Goal: Navigation & Orientation: Find specific page/section

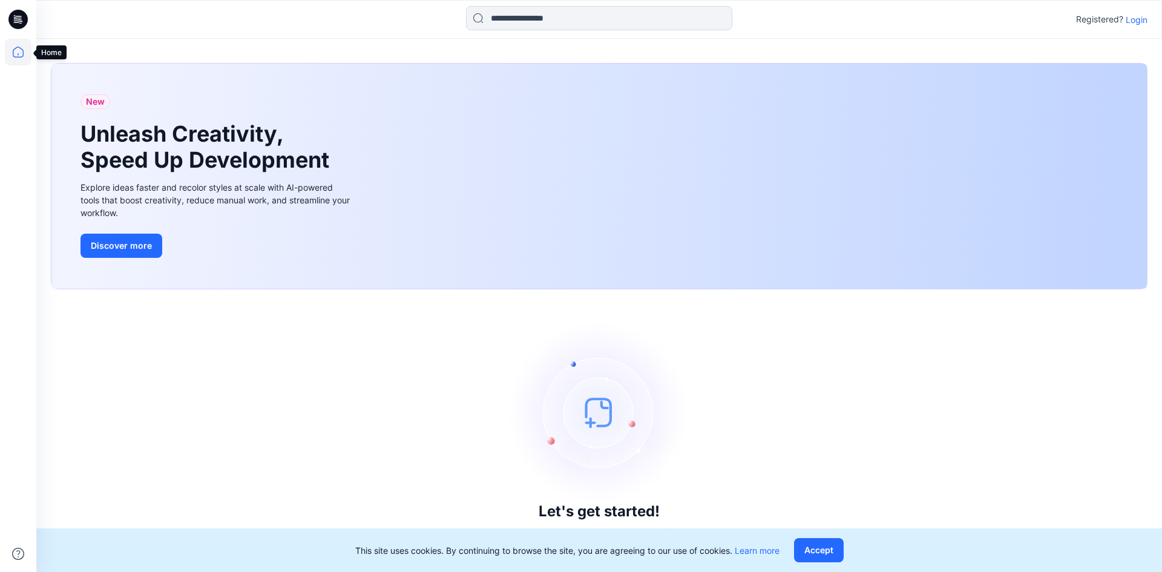
click at [25, 53] on icon at bounding box center [18, 52] width 27 height 27
click at [18, 22] on icon at bounding box center [16, 22] width 5 height 1
click at [13, 51] on icon at bounding box center [18, 52] width 11 height 11
click at [1135, 18] on p "Login" at bounding box center [1136, 19] width 22 height 13
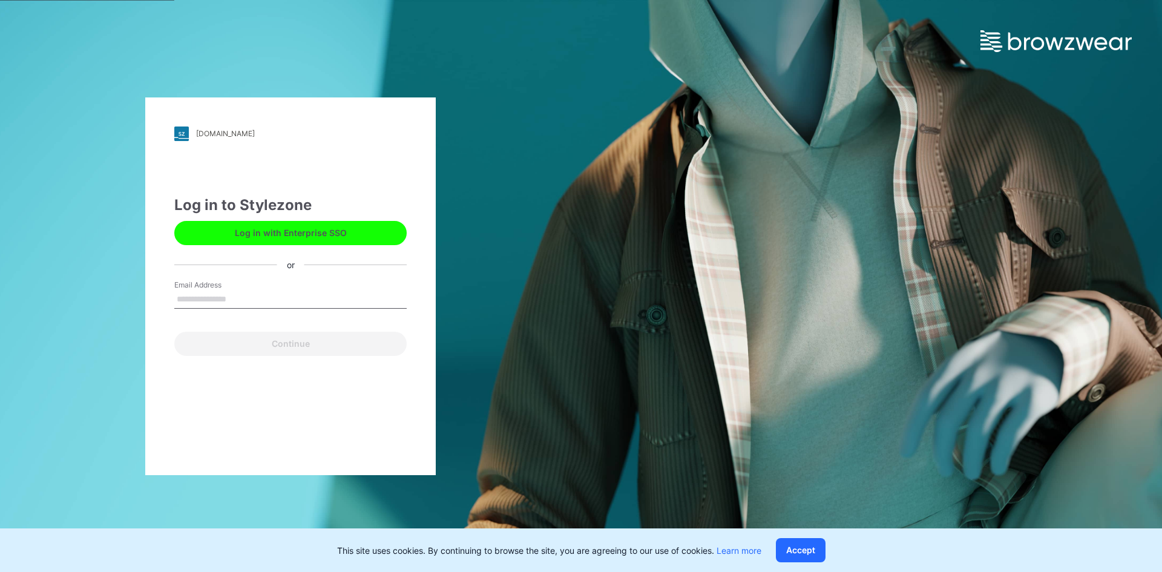
click at [220, 296] on input "Email Address" at bounding box center [290, 299] width 232 height 18
click at [244, 296] on input "Email Address" at bounding box center [290, 299] width 232 height 18
type input "**********"
click at [174, 332] on button "Continue" at bounding box center [290, 344] width 232 height 24
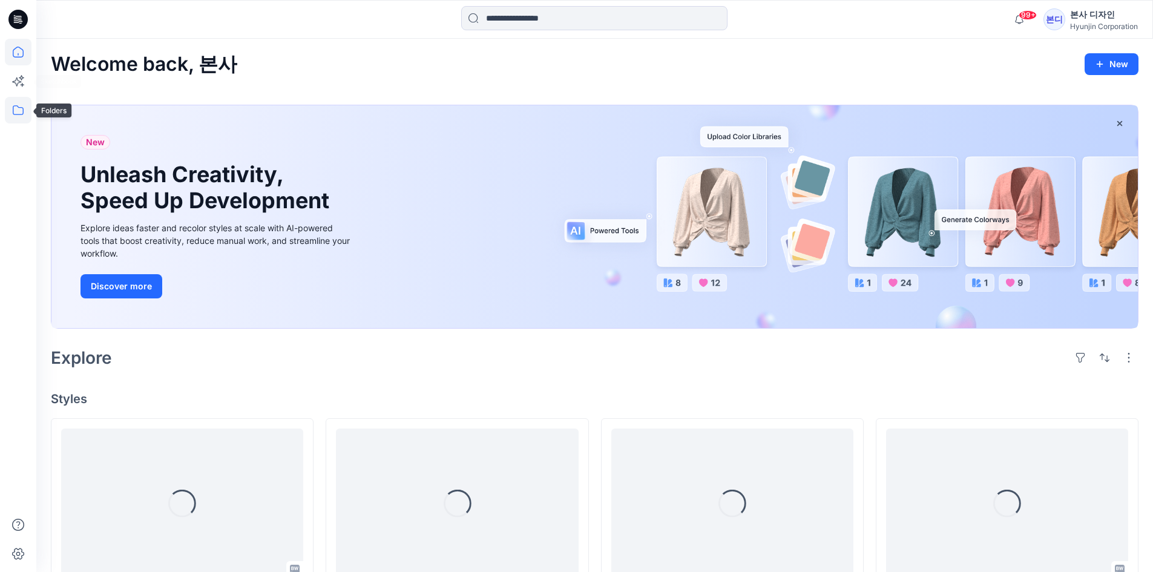
click at [15, 105] on icon at bounding box center [18, 110] width 27 height 27
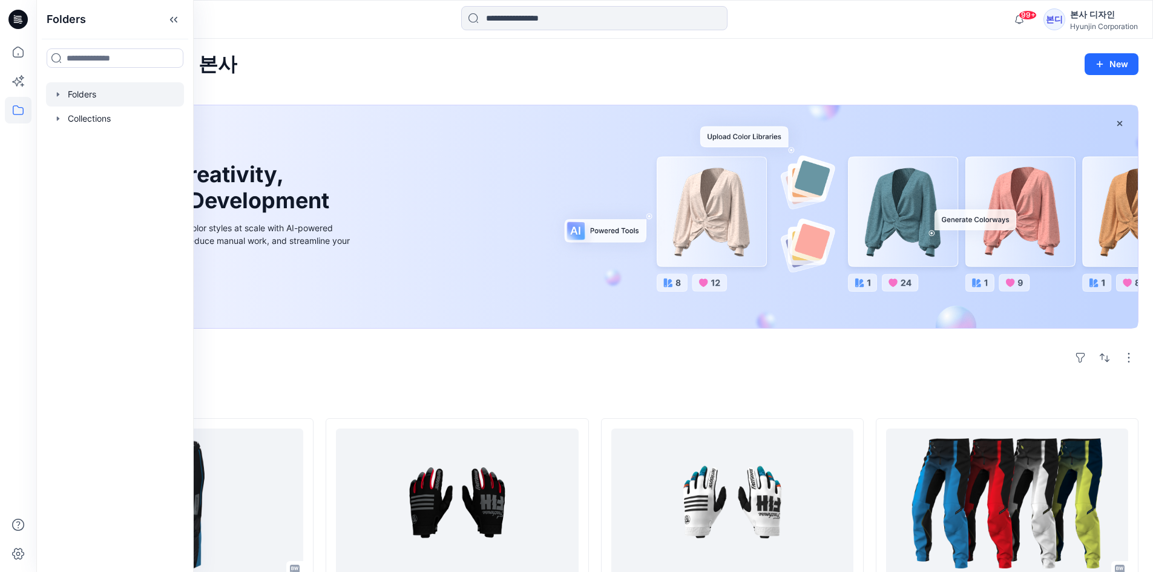
click at [92, 95] on div at bounding box center [115, 94] width 138 height 24
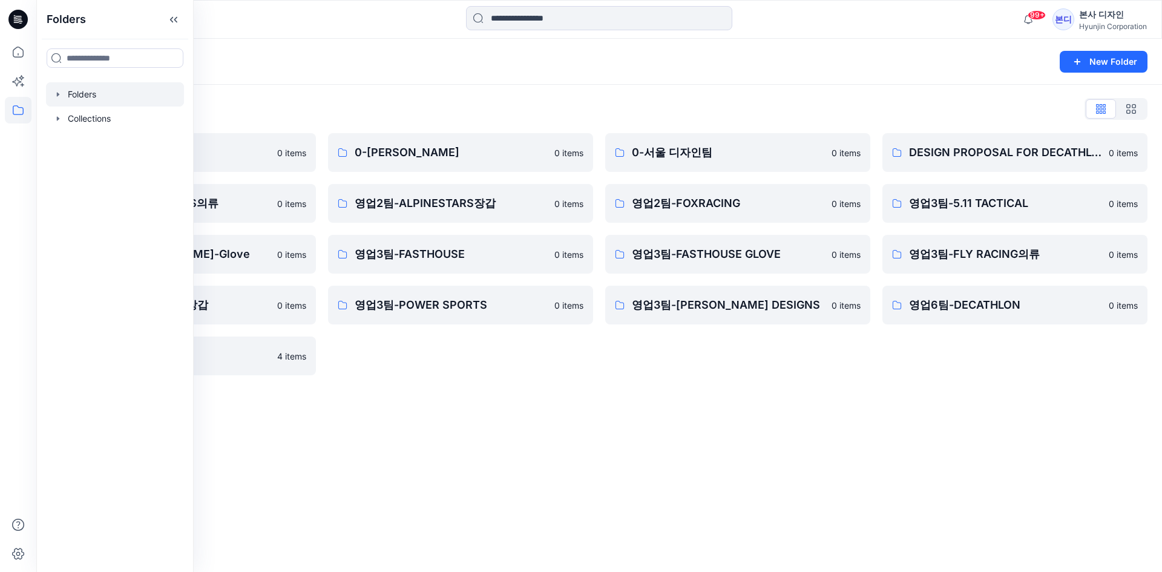
click at [642, 431] on div "Folders New Folder Folders List ➡️Digital Library 0 items 영업2팀-ALPINESTARS의류 0 …" at bounding box center [598, 305] width 1125 height 533
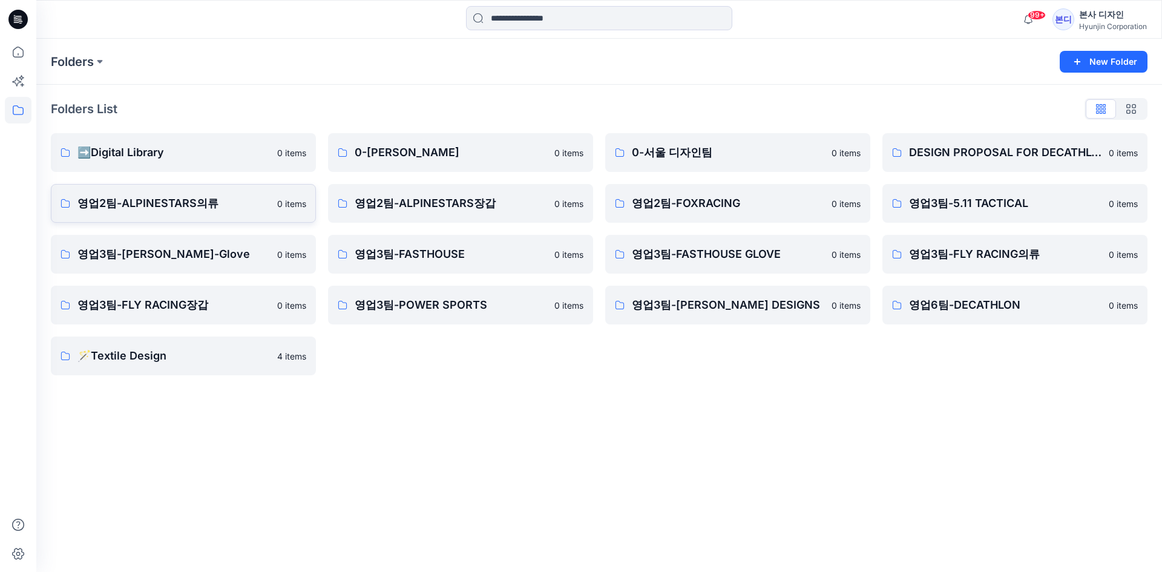
click at [151, 205] on p "영업2팀-ALPINESTARS의류" at bounding box center [173, 203] width 192 height 17
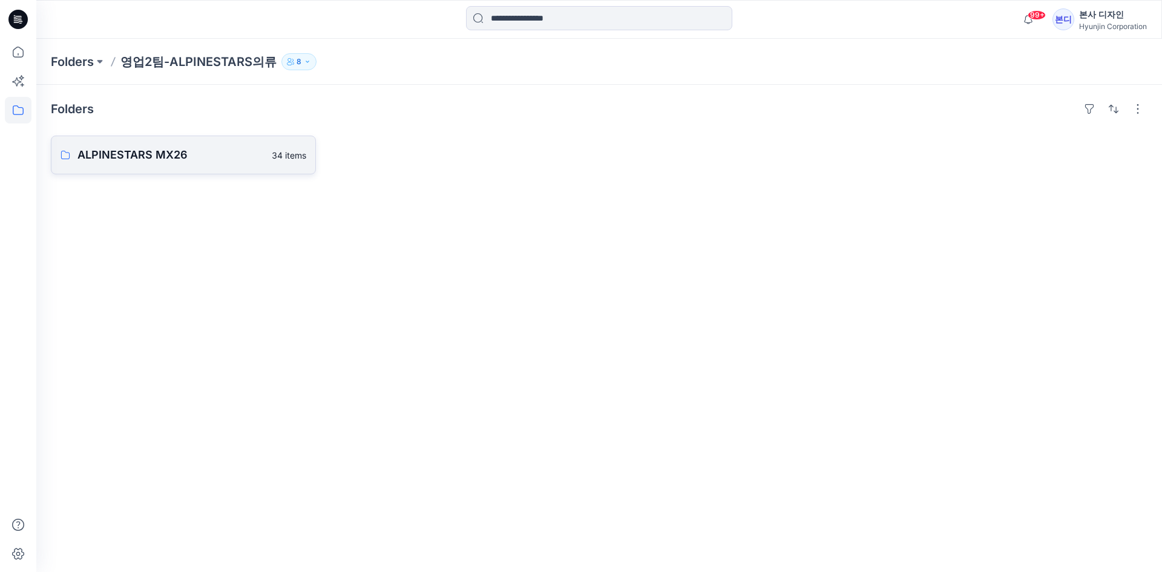
click at [183, 156] on p "ALPINESTARS MX26" at bounding box center [170, 154] width 187 height 17
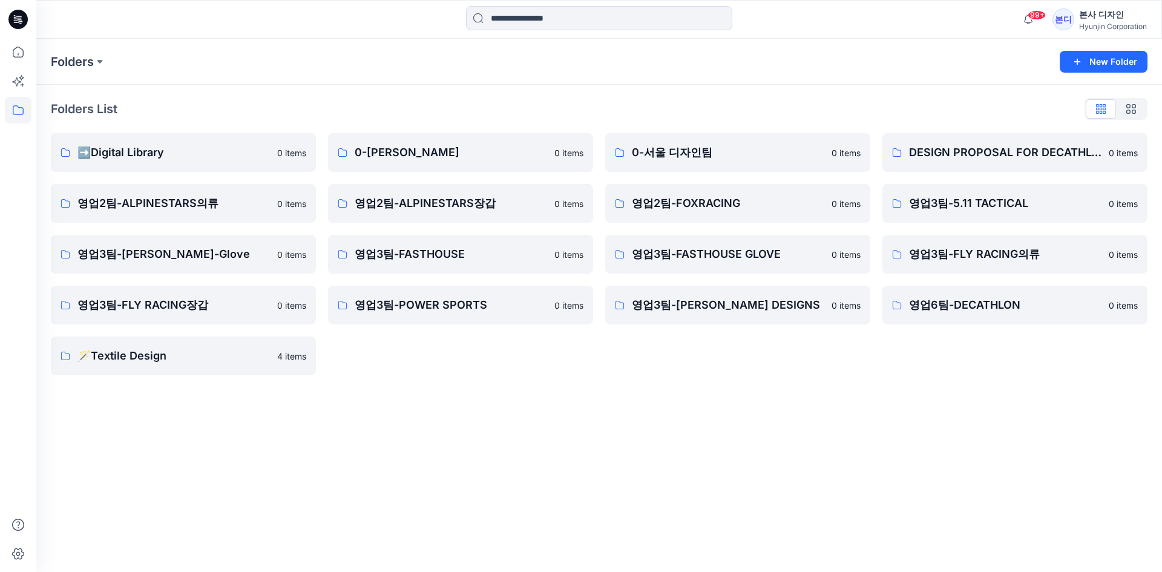
click at [121, 489] on div "Folders New Folder Folders List ➡️Digital Library 0 items 영업2팀-ALPINESTARS의류 0 …" at bounding box center [598, 305] width 1125 height 533
click at [36, 258] on div "Folders List ➡️Digital Library 0 items 영업2팀-ALPINESTARS의류 0 items 영업3팀-ENGELBER…" at bounding box center [598, 237] width 1125 height 305
